Goal: Complete application form: Complete application form

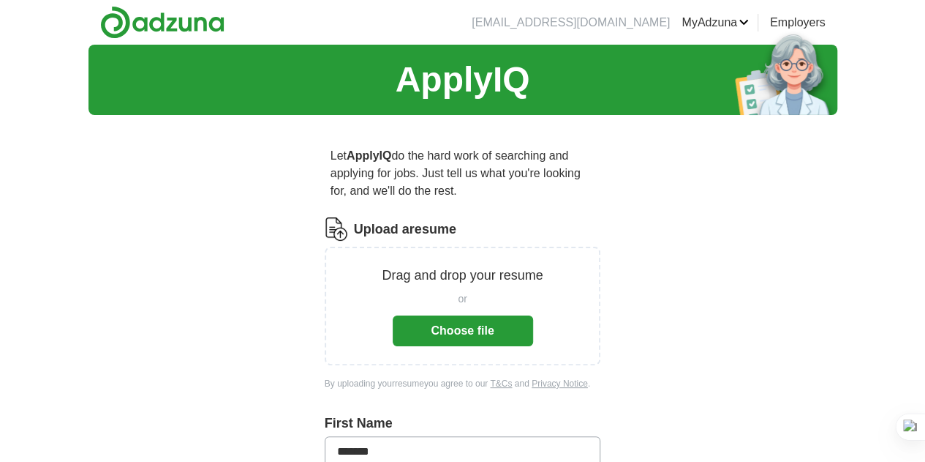
click at [461, 317] on button "Choose file" at bounding box center [463, 330] width 140 height 31
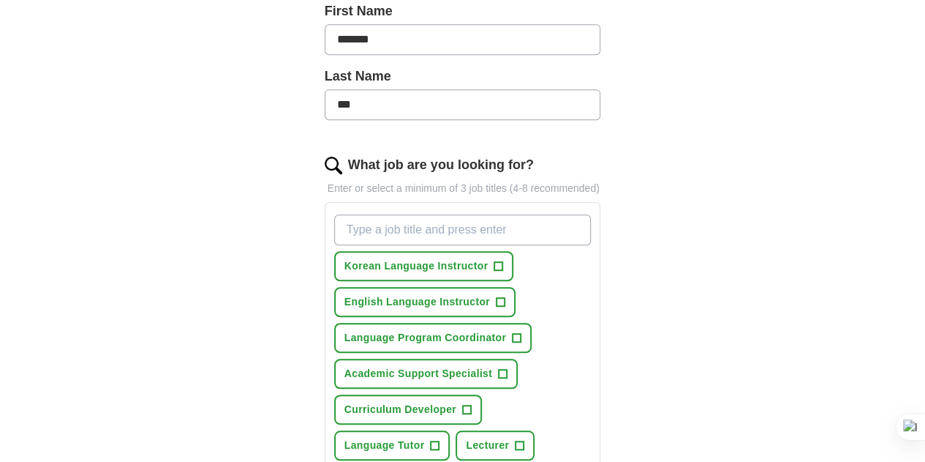
scroll to position [366, 0]
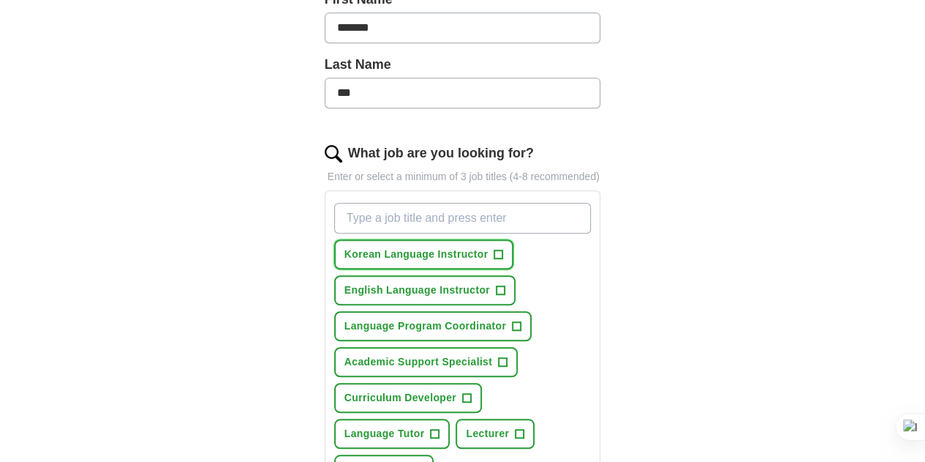
click at [495, 249] on span "+" at bounding box center [499, 255] width 9 height 12
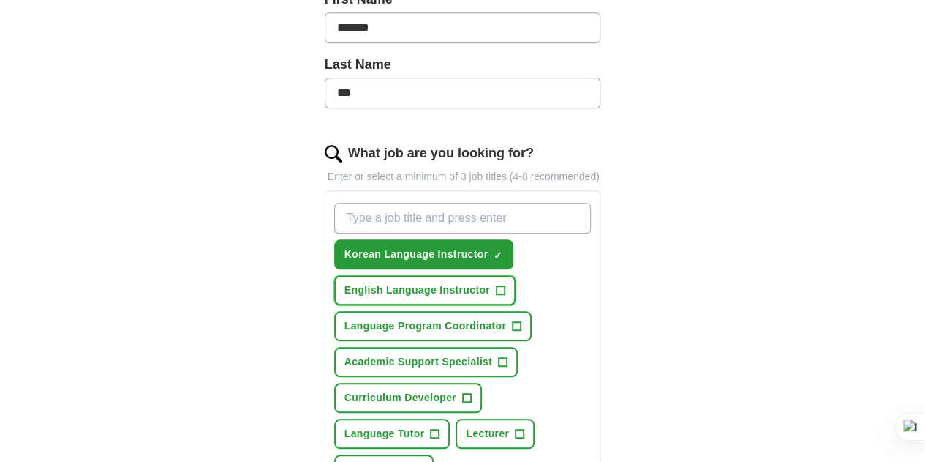
click at [496, 285] on span "+" at bounding box center [500, 291] width 9 height 12
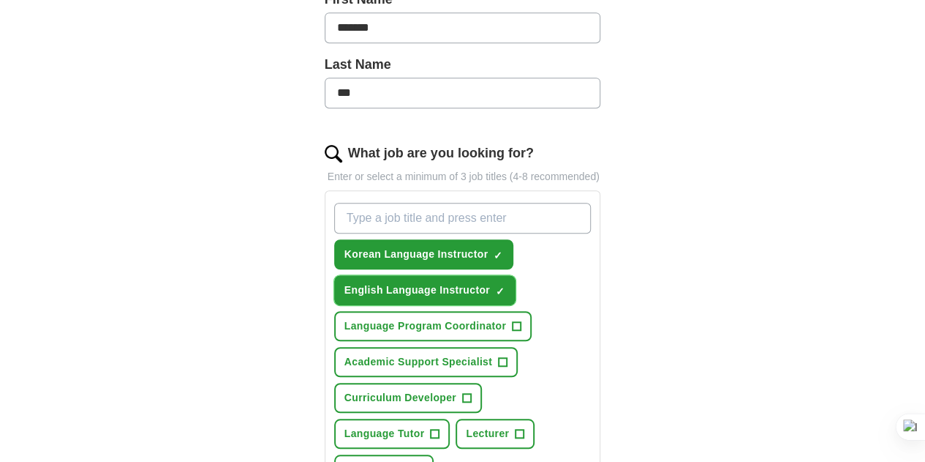
scroll to position [439, 0]
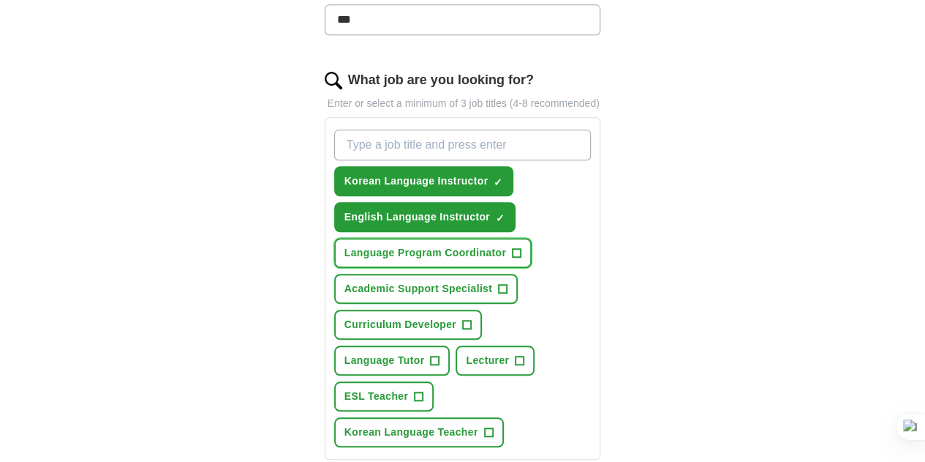
click at [513, 247] on span "+" at bounding box center [517, 253] width 9 height 12
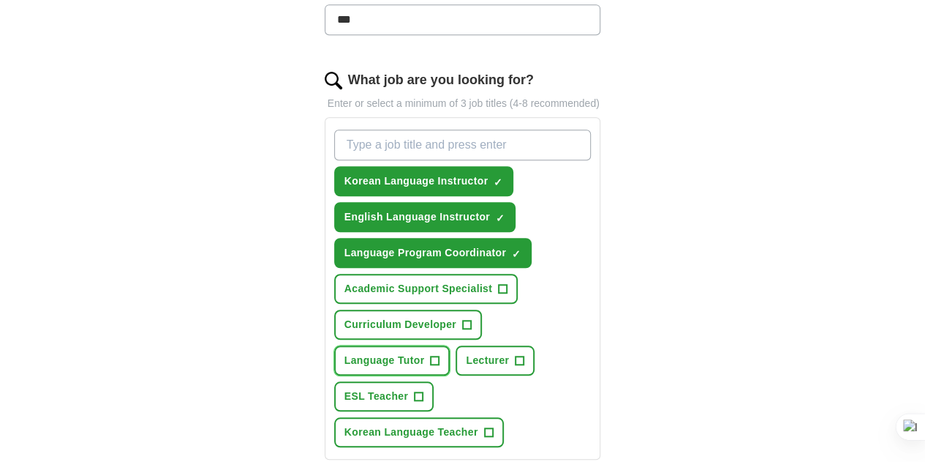
click at [440, 355] on span "+" at bounding box center [435, 361] width 9 height 12
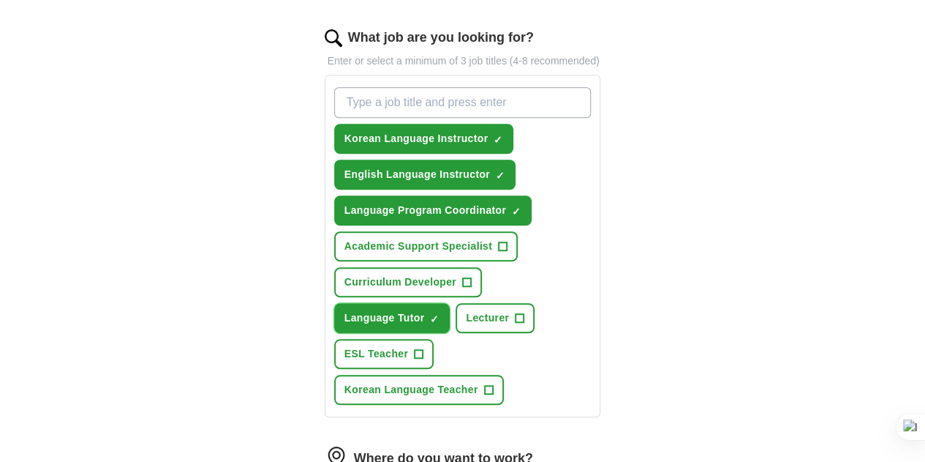
scroll to position [512, 0]
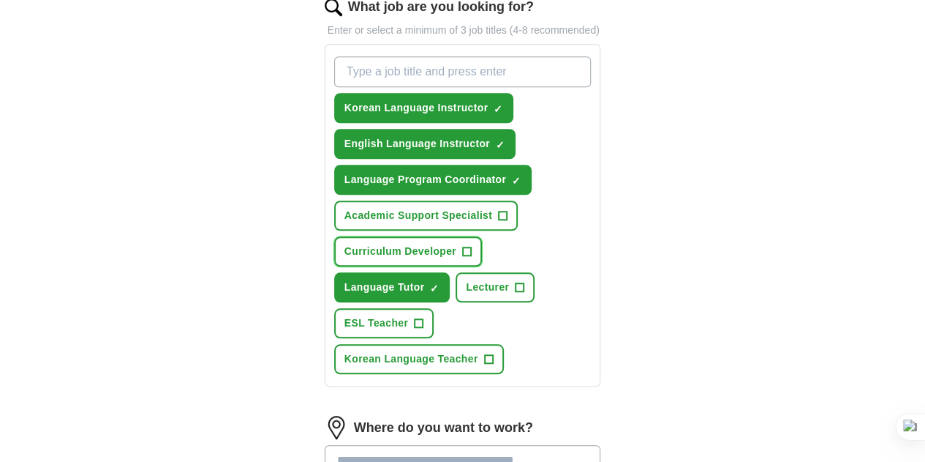
click at [462, 246] on span "+" at bounding box center [466, 252] width 9 height 12
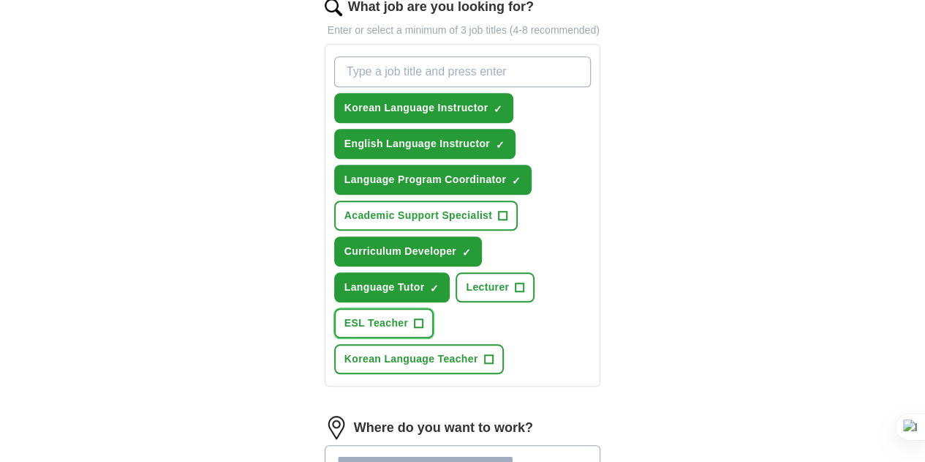
click at [424, 317] on span "+" at bounding box center [419, 323] width 9 height 12
click at [484, 353] on span "+" at bounding box center [488, 359] width 9 height 12
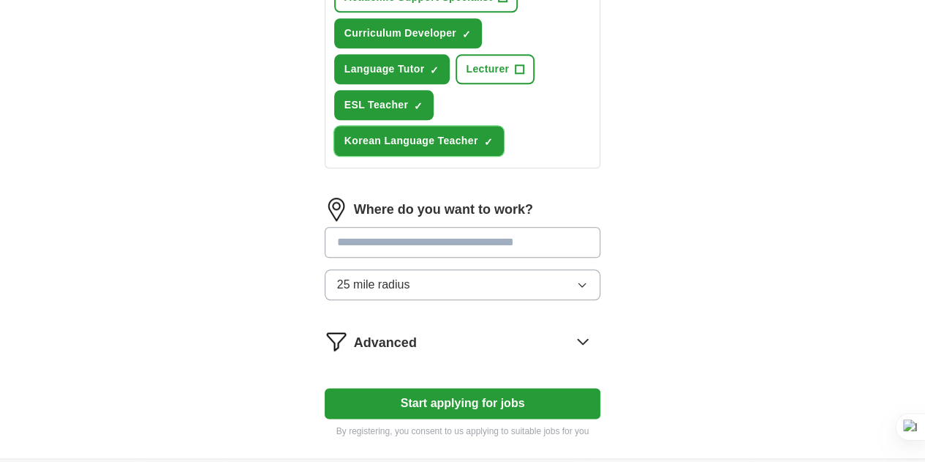
scroll to position [732, 0]
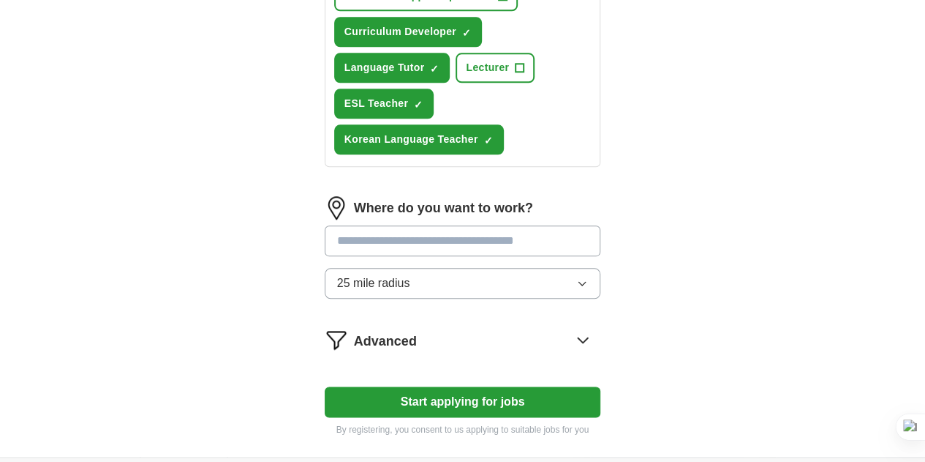
click at [477, 225] on input "text" at bounding box center [463, 240] width 277 height 31
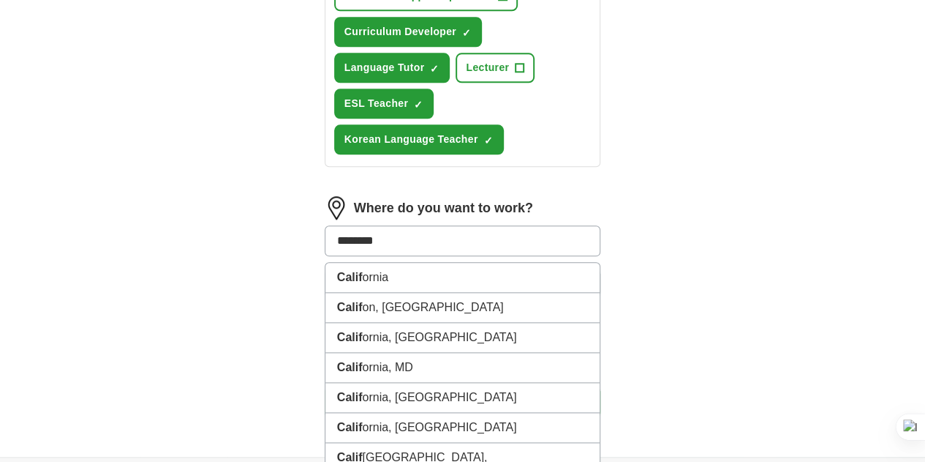
type input "*********"
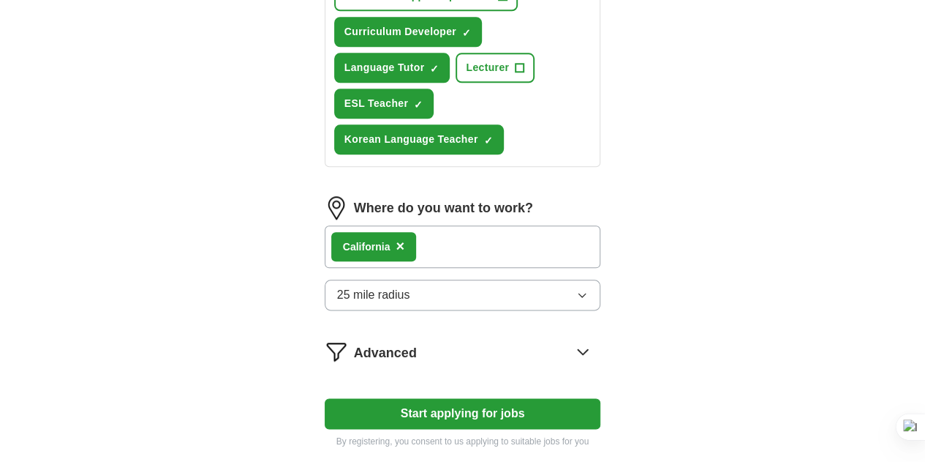
click at [489, 225] on div "Calif ornia ×" at bounding box center [463, 246] width 277 height 42
click at [435, 225] on div "Calif ornia ×" at bounding box center [463, 246] width 277 height 42
click at [336, 279] on button "25 mile radius" at bounding box center [463, 294] width 277 height 31
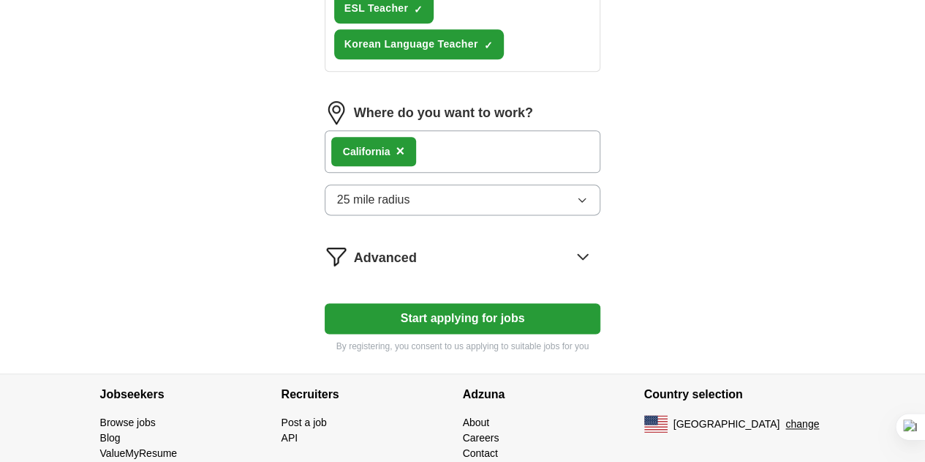
scroll to position [828, 0]
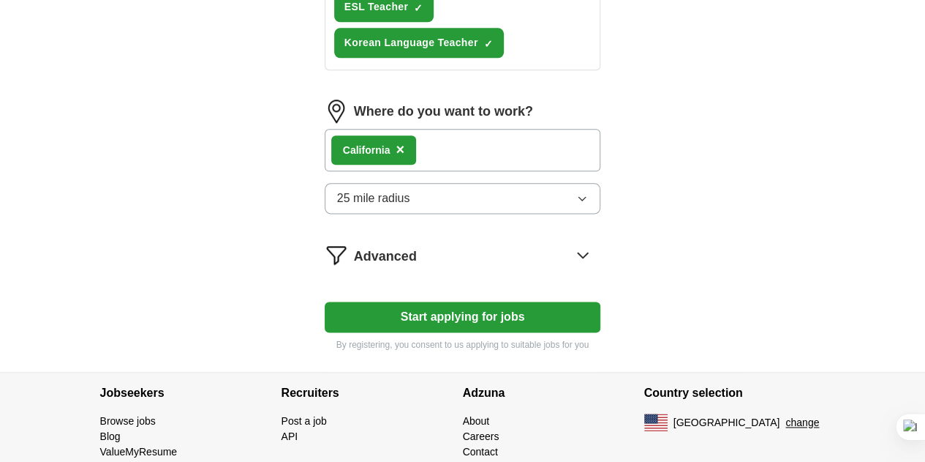
click at [588, 252] on icon at bounding box center [584, 254] width 10 height 5
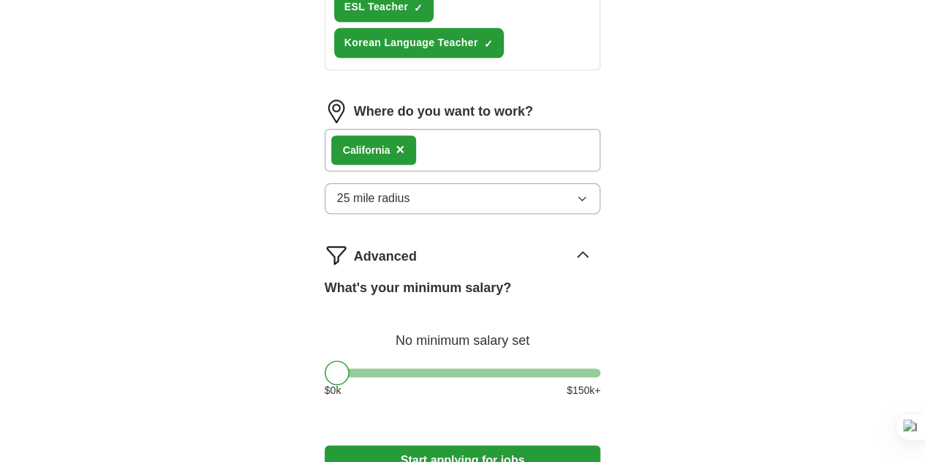
click at [595, 243] on icon at bounding box center [582, 254] width 23 height 23
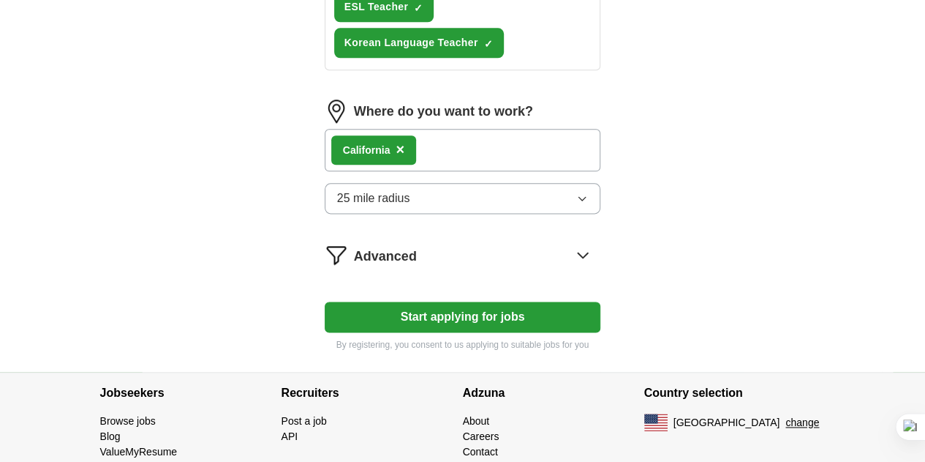
click at [436, 301] on button "Start applying for jobs" at bounding box center [463, 316] width 277 height 31
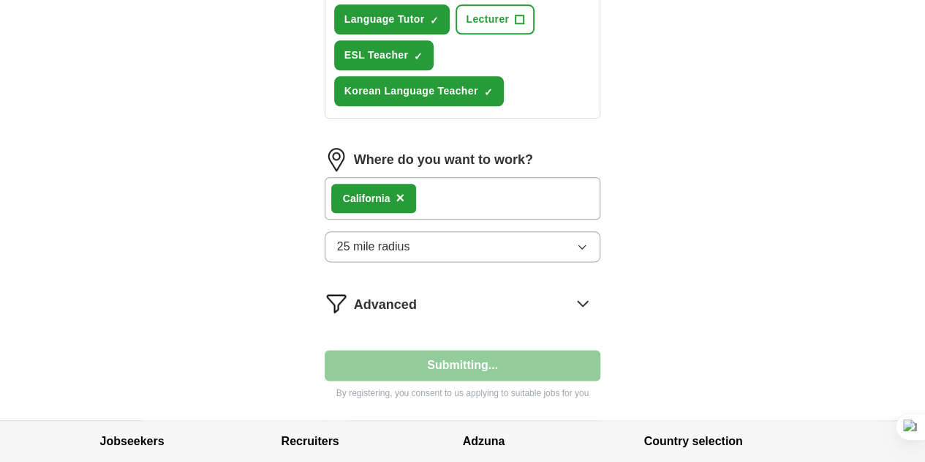
select select "**"
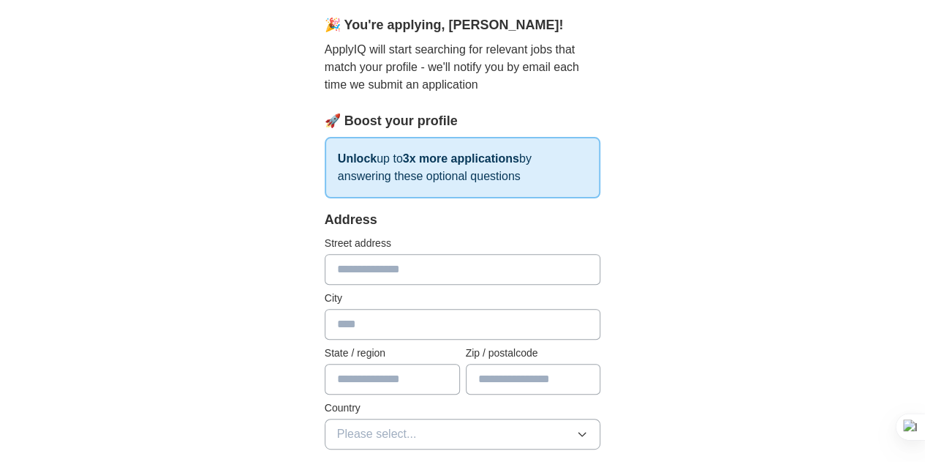
scroll to position [146, 0]
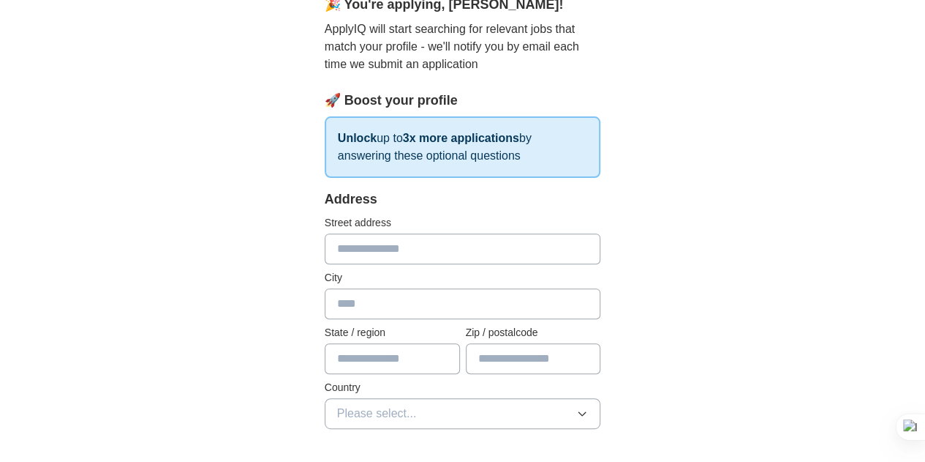
click at [359, 247] on input "text" at bounding box center [463, 248] width 277 height 31
type input "**********"
type input "********"
type input "**"
type input "*****"
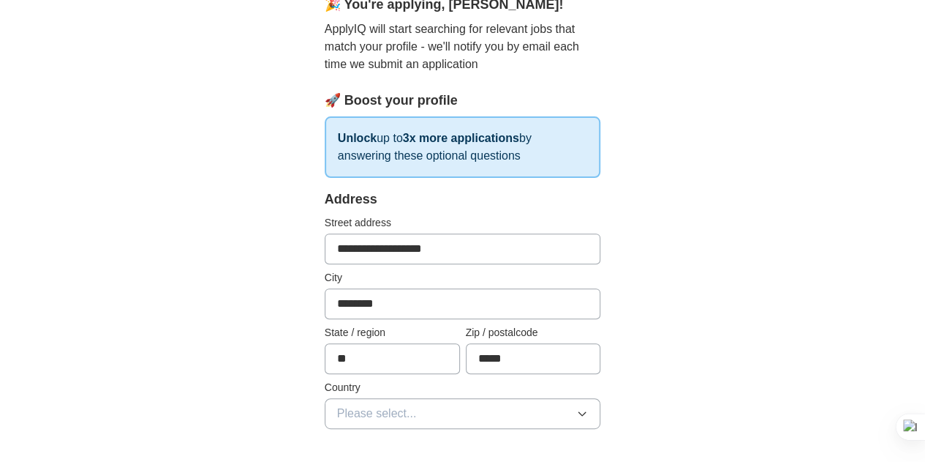
scroll to position [293, 0]
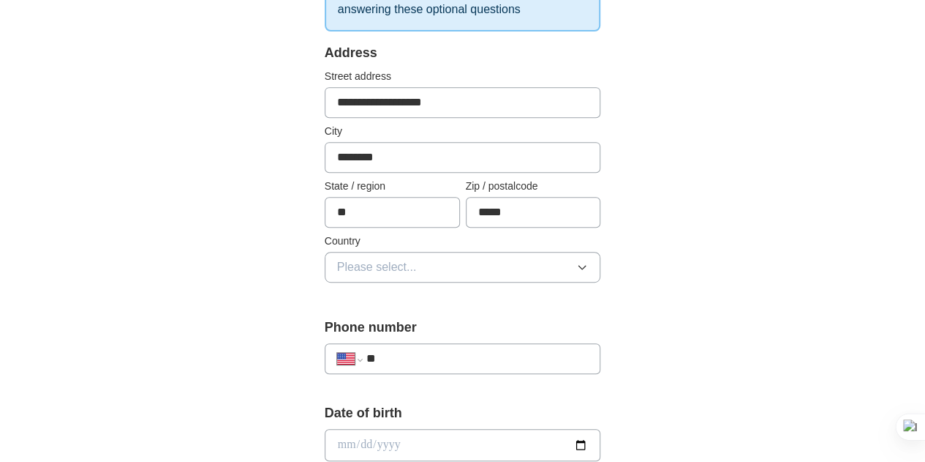
click at [588, 263] on icon "button" at bounding box center [582, 267] width 12 height 12
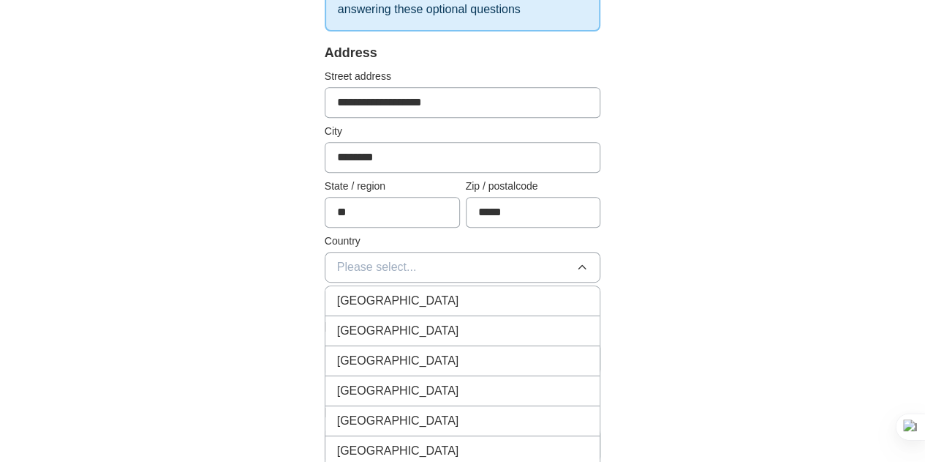
click at [364, 326] on span "[GEOGRAPHIC_DATA]" at bounding box center [398, 331] width 122 height 18
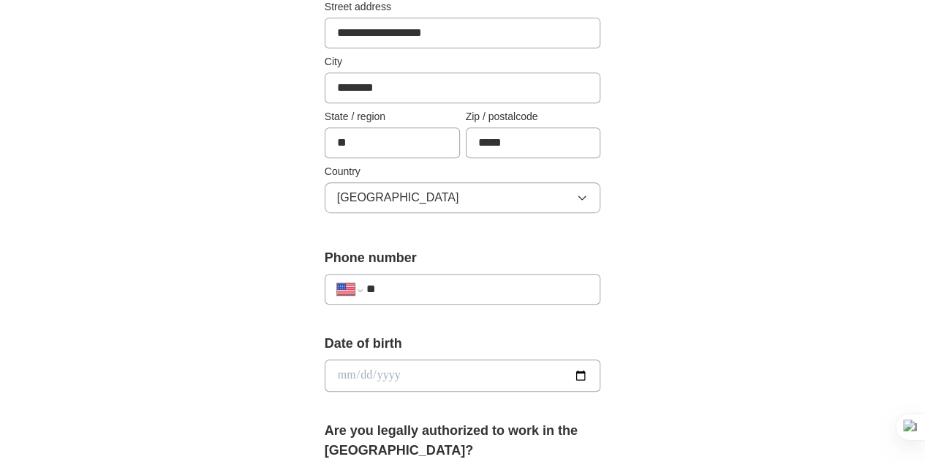
scroll to position [439, 0]
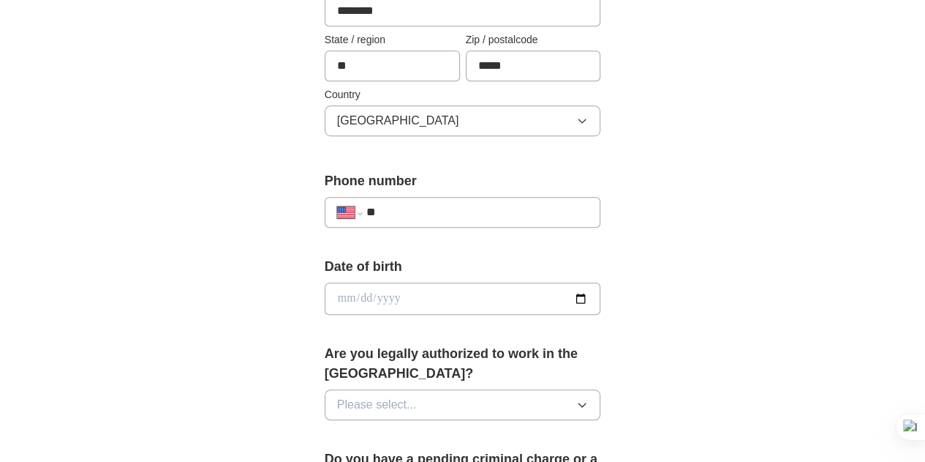
click at [601, 299] on input "date" at bounding box center [463, 298] width 277 height 32
click at [601, 298] on input "**********" at bounding box center [463, 298] width 277 height 32
click at [703, 125] on div "**********" at bounding box center [463, 281] width 749 height 1350
click at [601, 298] on input "**********" at bounding box center [463, 298] width 277 height 32
type input "**********"
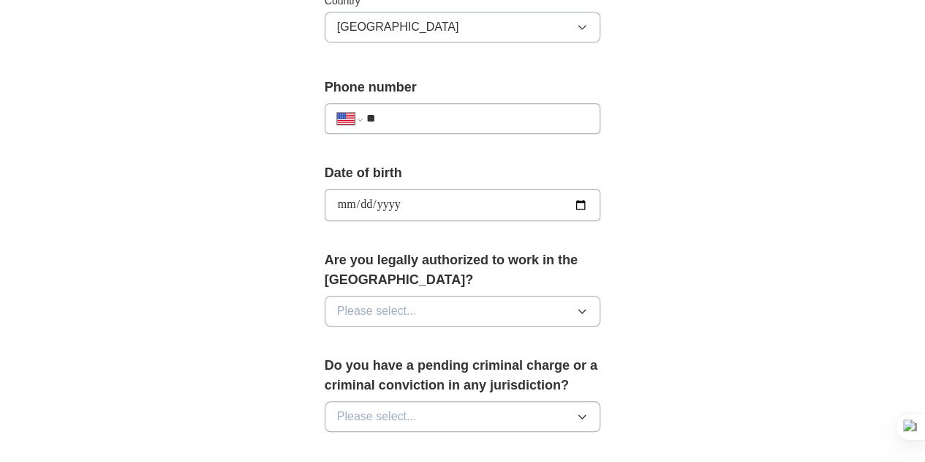
scroll to position [585, 0]
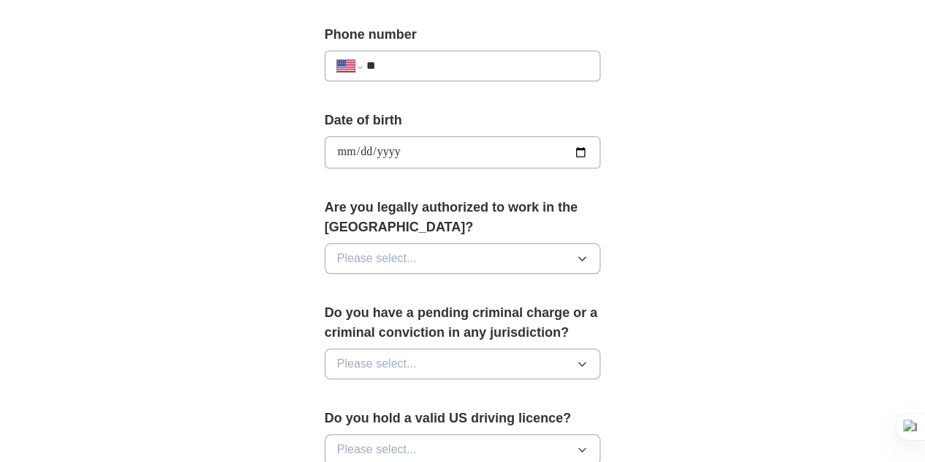
click at [588, 252] on icon "button" at bounding box center [582, 258] width 12 height 12
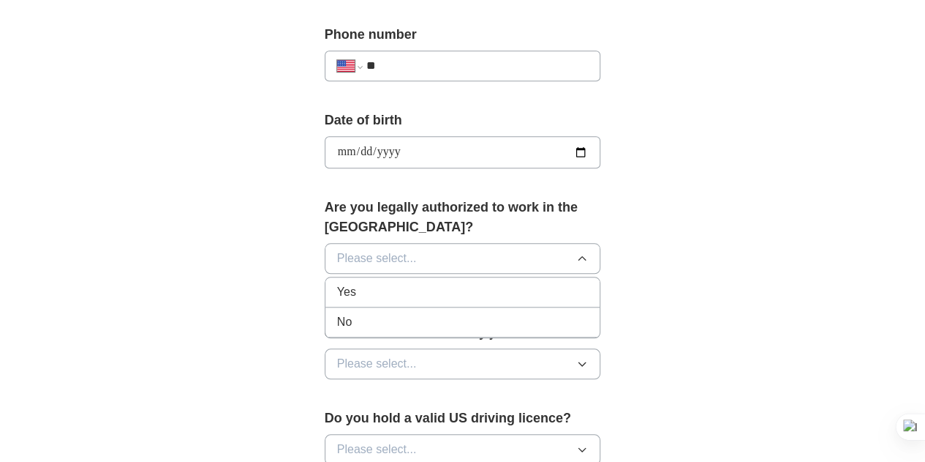
click at [533, 283] on div "Yes" at bounding box center [463, 292] width 252 height 18
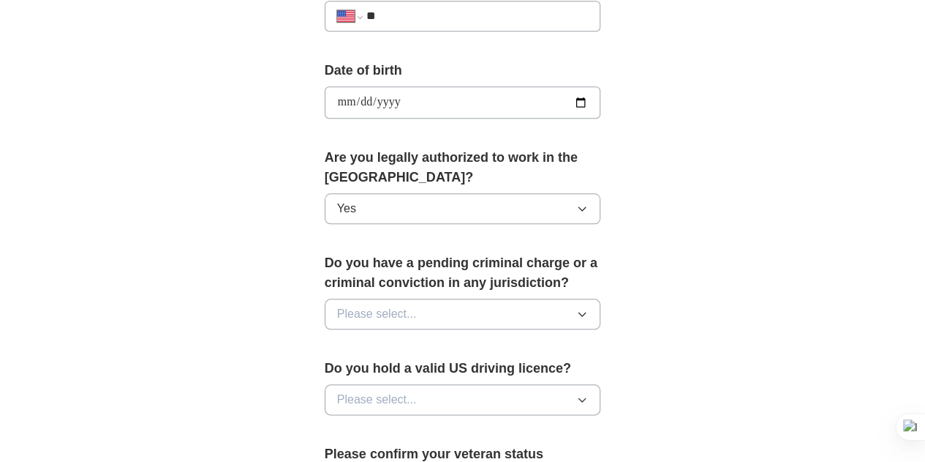
scroll to position [658, 0]
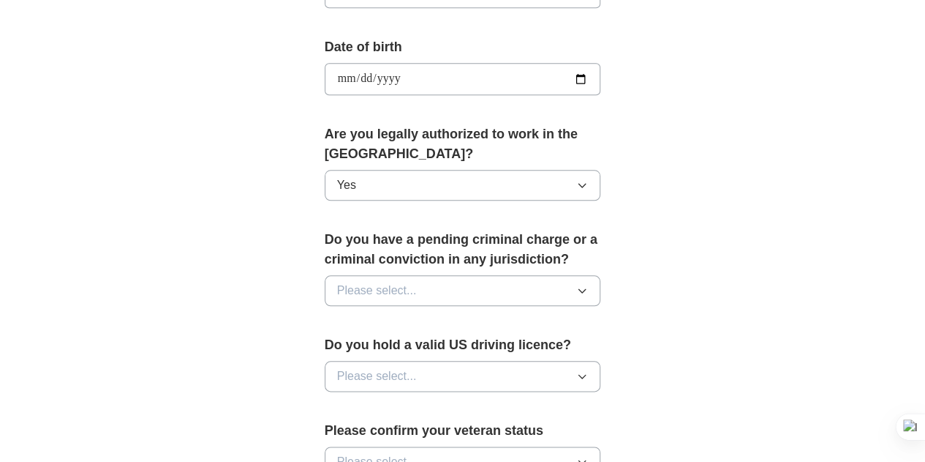
click at [588, 285] on icon "button" at bounding box center [582, 291] width 12 height 12
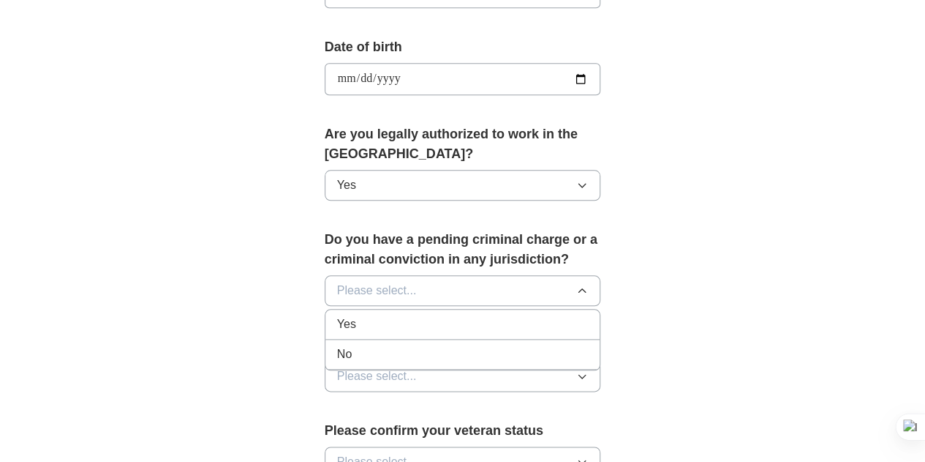
click at [360, 345] on div "No" at bounding box center [463, 354] width 252 height 18
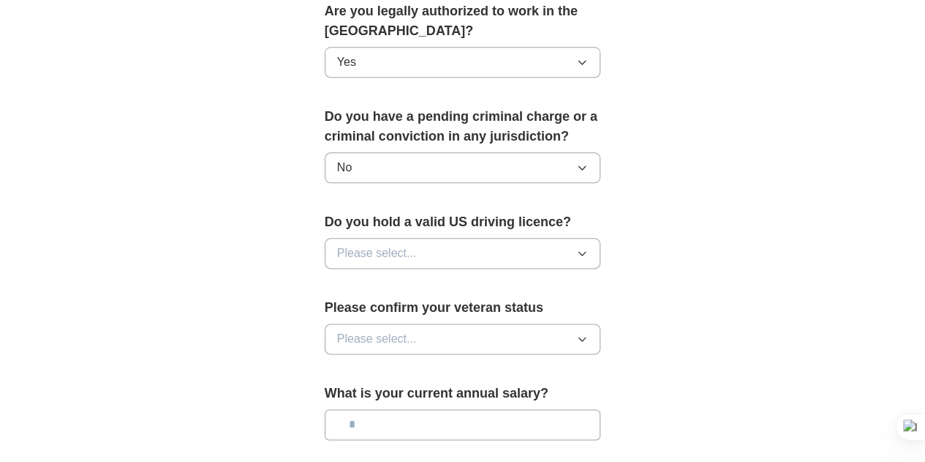
scroll to position [805, 0]
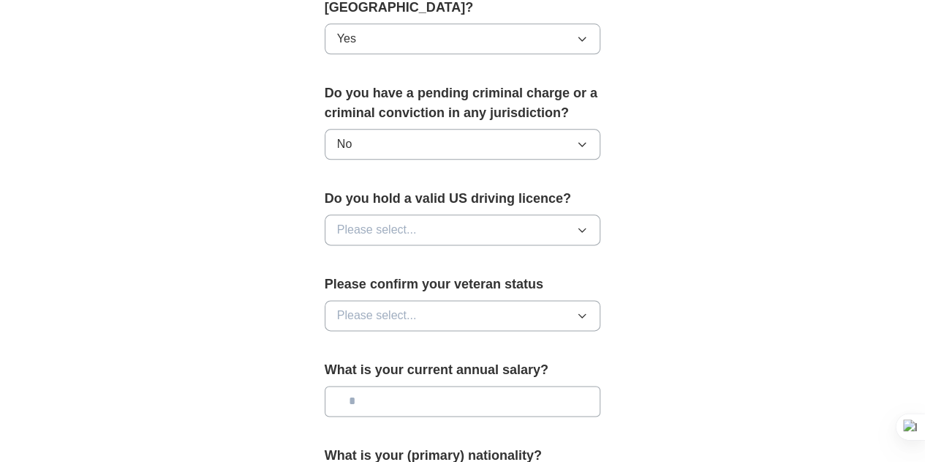
click at [588, 224] on icon "button" at bounding box center [582, 230] width 12 height 12
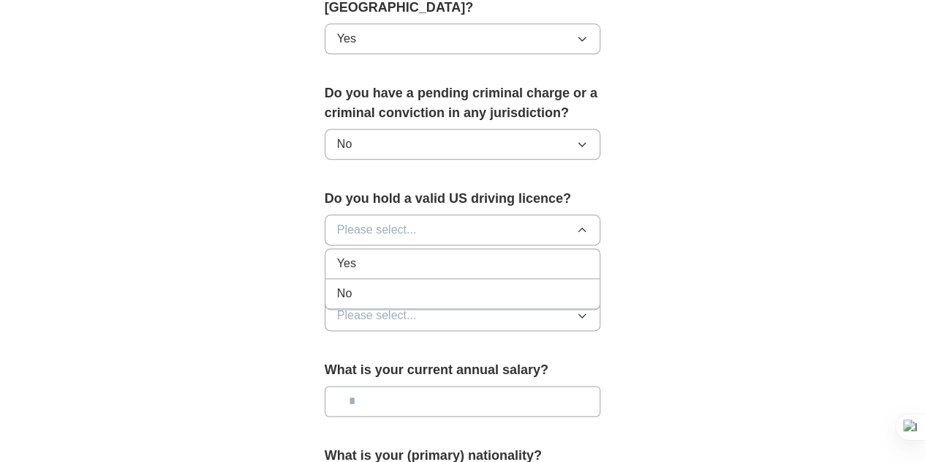
click at [405, 255] on div "Yes" at bounding box center [463, 264] width 252 height 18
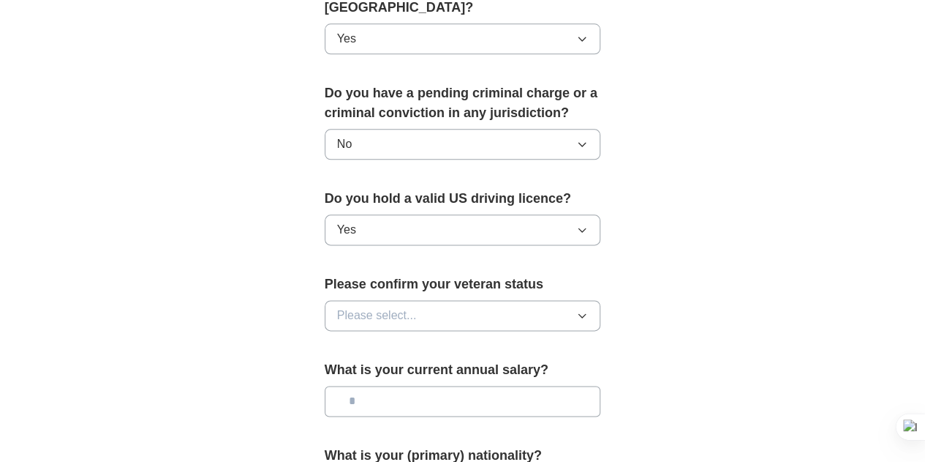
click at [588, 309] on icon "button" at bounding box center [582, 315] width 12 height 12
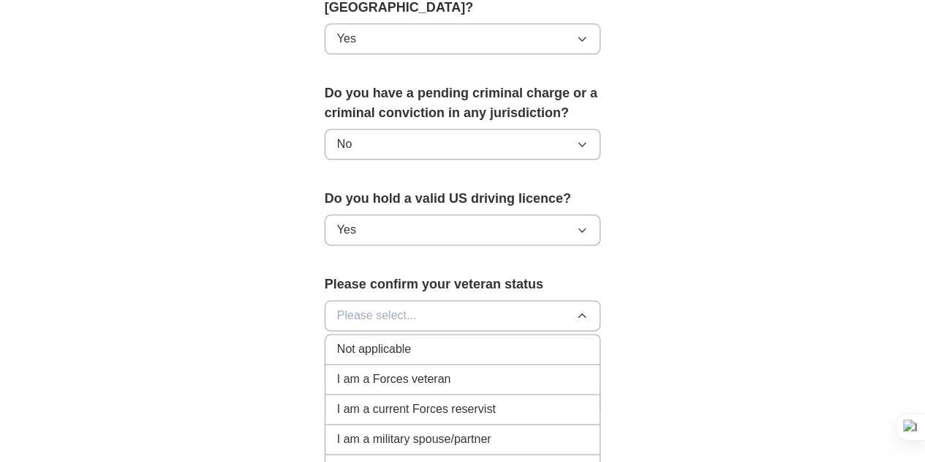
click at [435, 340] on div "Not applicable" at bounding box center [463, 349] width 252 height 18
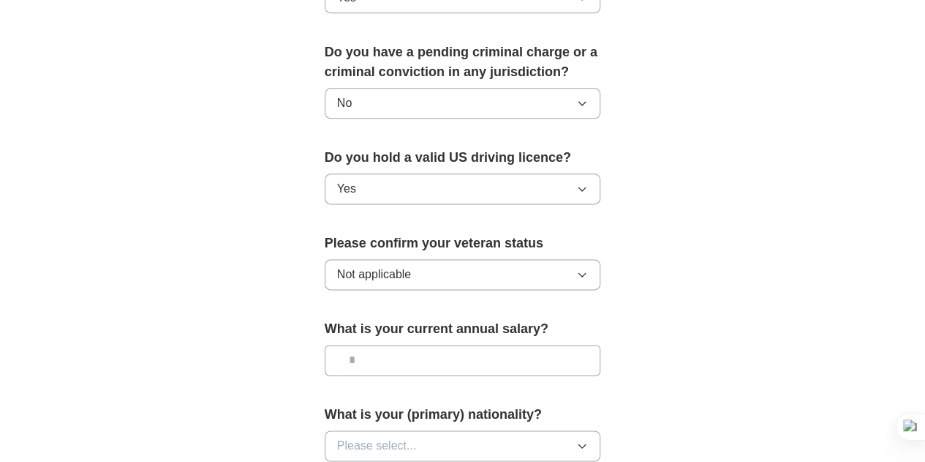
scroll to position [878, 0]
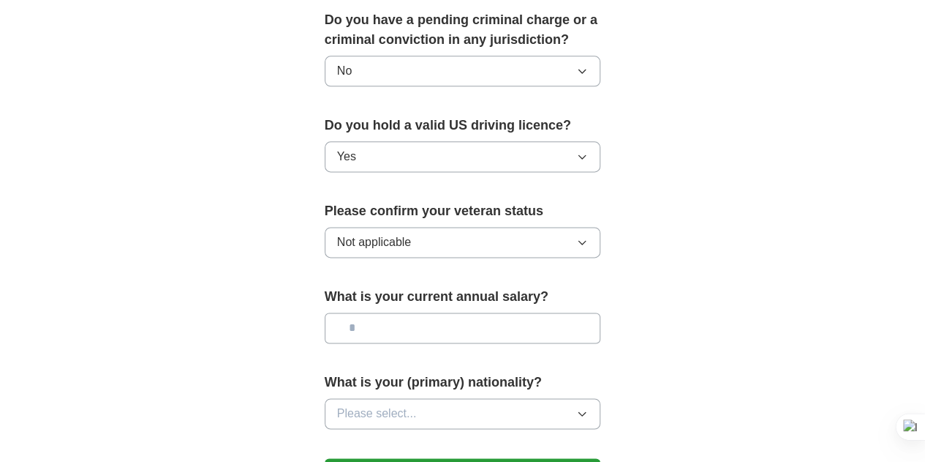
click at [586, 241] on icon "button" at bounding box center [582, 243] width 7 height 4
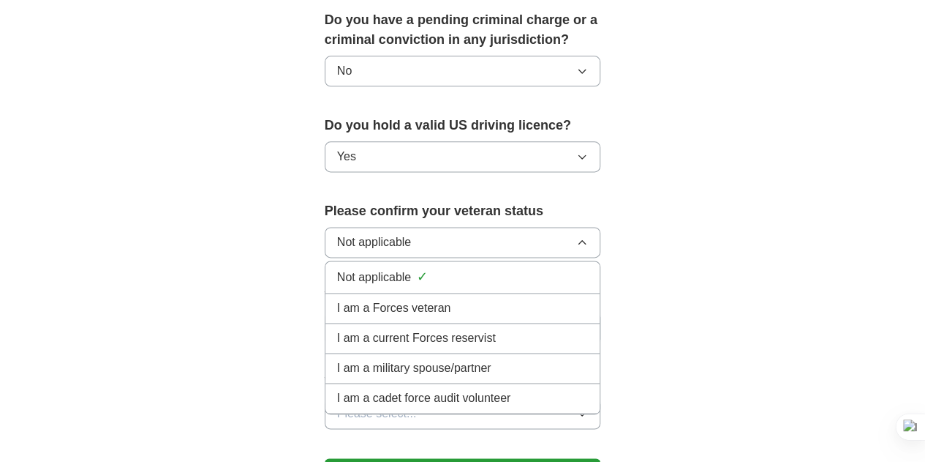
click at [588, 236] on icon "button" at bounding box center [582, 242] width 12 height 12
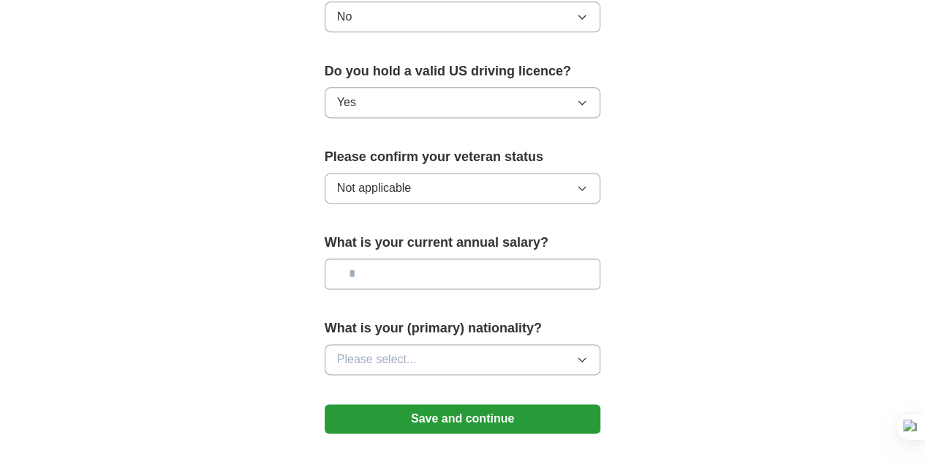
scroll to position [951, 0]
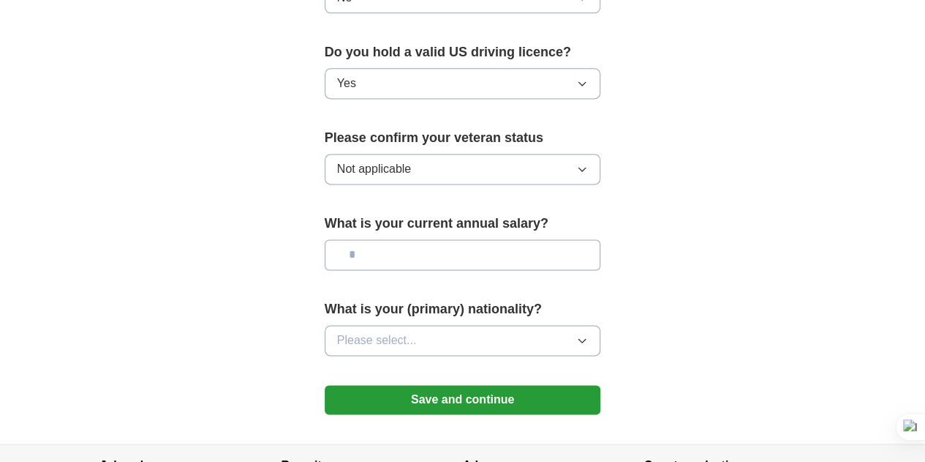
click at [588, 334] on icon "button" at bounding box center [582, 340] width 12 height 12
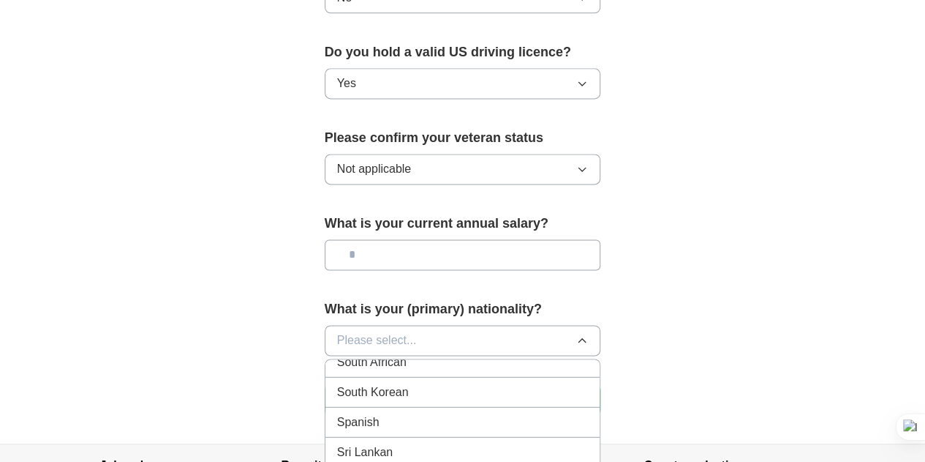
scroll to position [4828, 0]
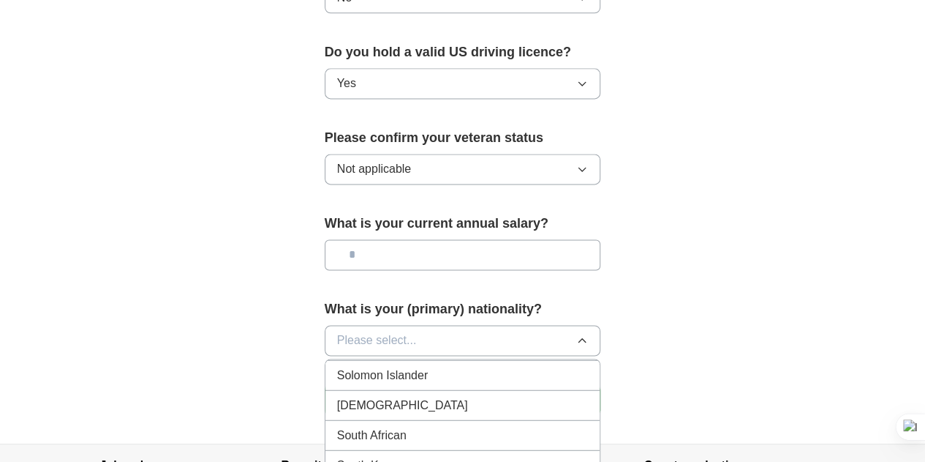
click at [337, 456] on span "South Korean" at bounding box center [373, 465] width 72 height 18
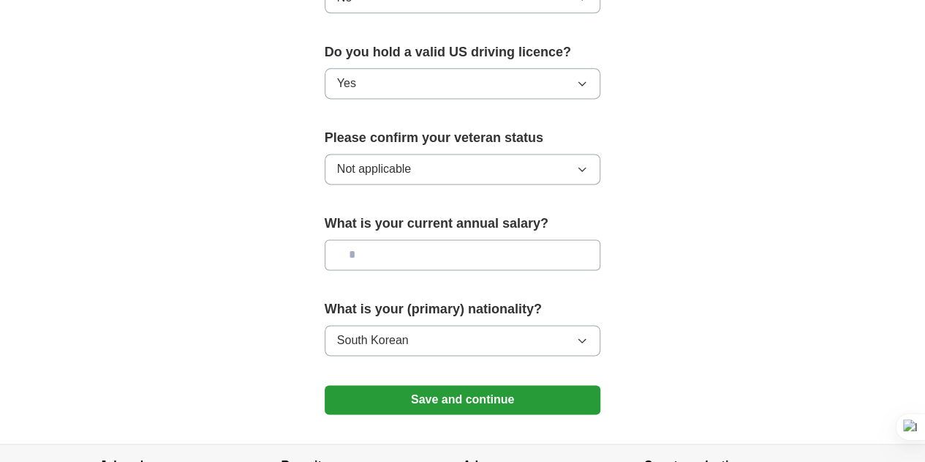
click at [481, 385] on button "Save and continue" at bounding box center [463, 399] width 277 height 29
